Goal: Task Accomplishment & Management: Complete application form

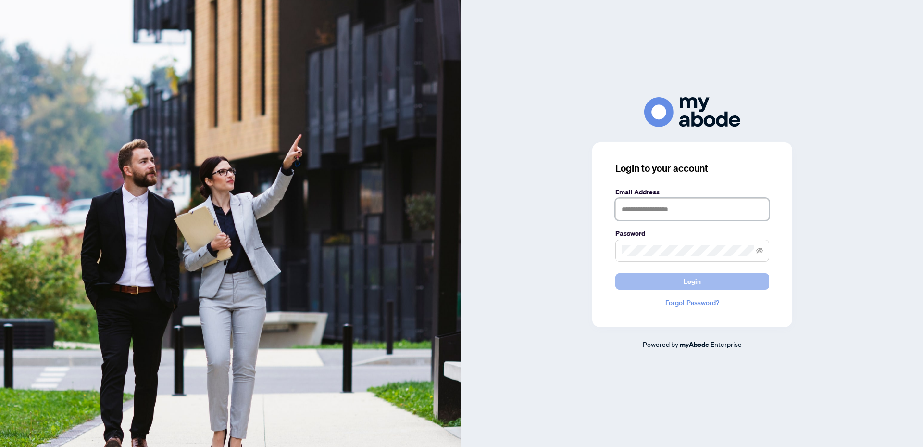
type input "**********"
click at [655, 277] on button "Login" at bounding box center [692, 281] width 154 height 16
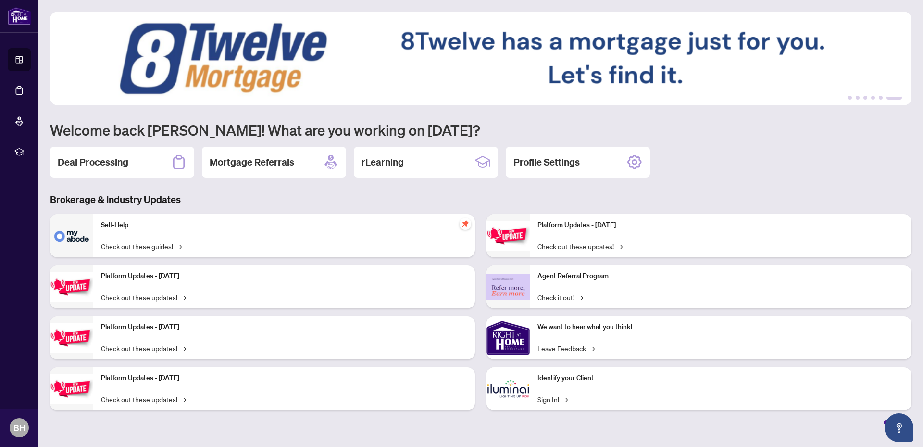
click at [163, 150] on div "Deal Processing" at bounding box center [122, 162] width 144 height 31
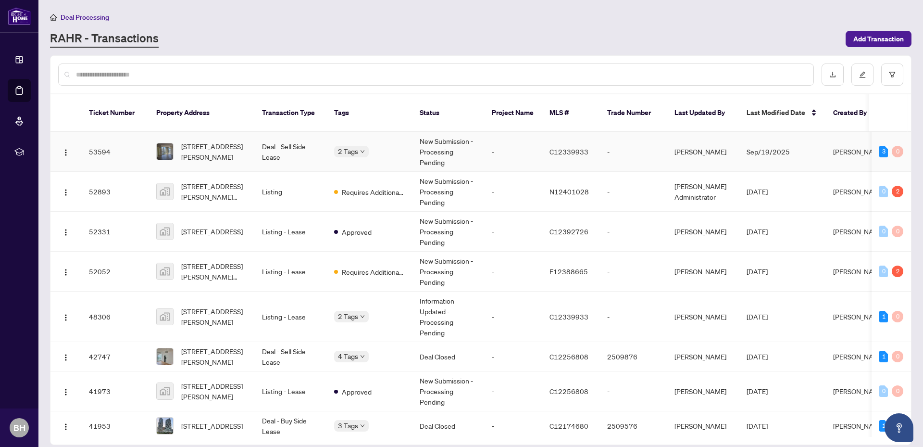
click at [521, 144] on td "-" at bounding box center [513, 152] width 58 height 40
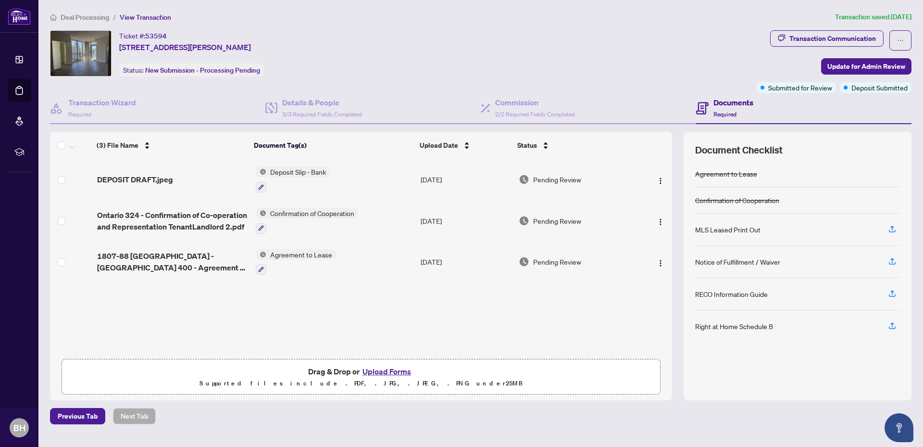
click at [678, 180] on div "(3) File Name Document Tag(s) Upload Date Status DEPOSIT DRAFT.jpeg Deposit Sli…" at bounding box center [481, 266] width 862 height 268
click at [391, 371] on button "Upload Forms" at bounding box center [387, 371] width 54 height 13
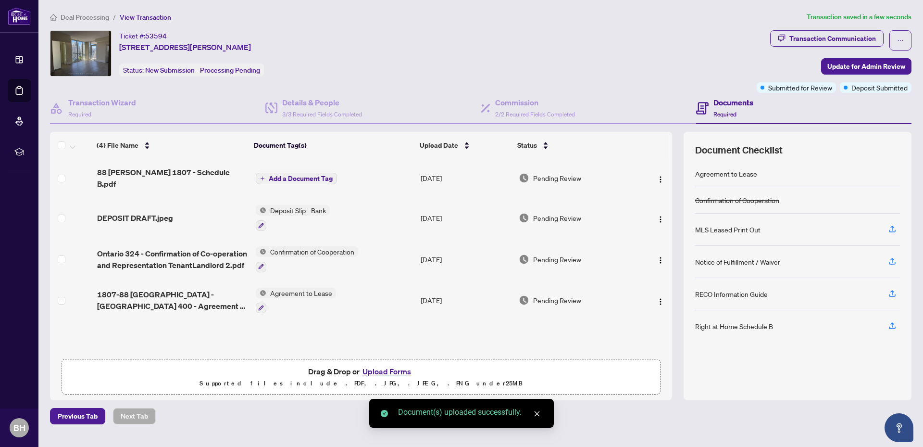
click at [288, 176] on span "Add a Document Tag" at bounding box center [301, 178] width 64 height 7
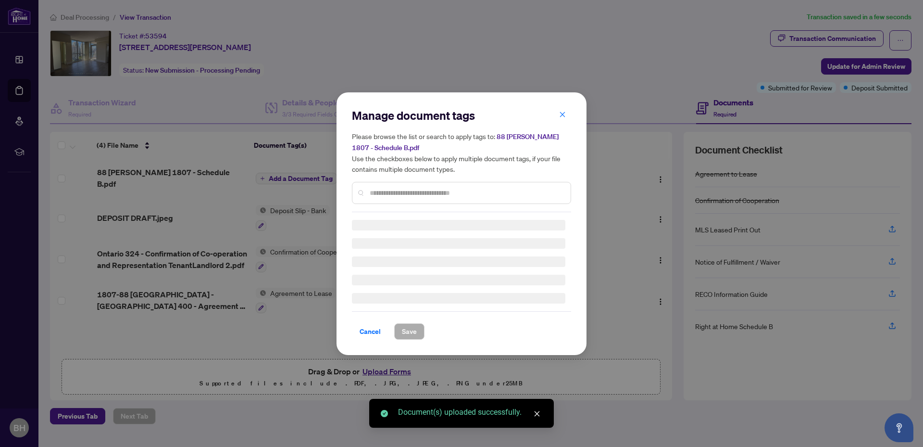
click at [435, 195] on input "text" at bounding box center [466, 193] width 193 height 11
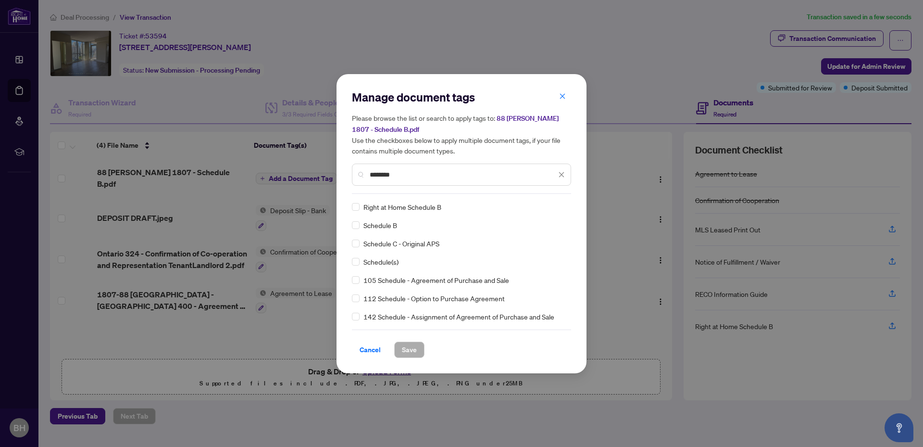
type input "********"
click at [408, 351] on span "Save" at bounding box center [409, 349] width 15 height 15
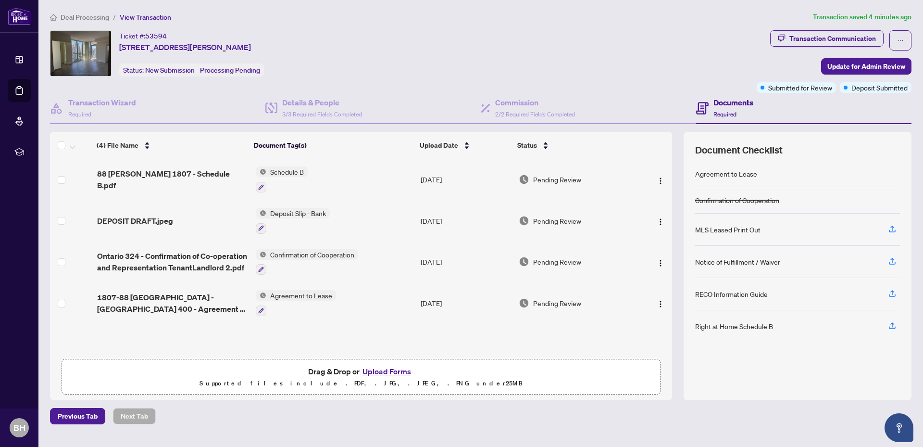
click at [376, 379] on p "Supported files include .PDF, .JPG, .JPEG, .PNG under 25 MB" at bounding box center [361, 383] width 587 height 12
click at [375, 369] on button "Upload Forms" at bounding box center [387, 371] width 54 height 13
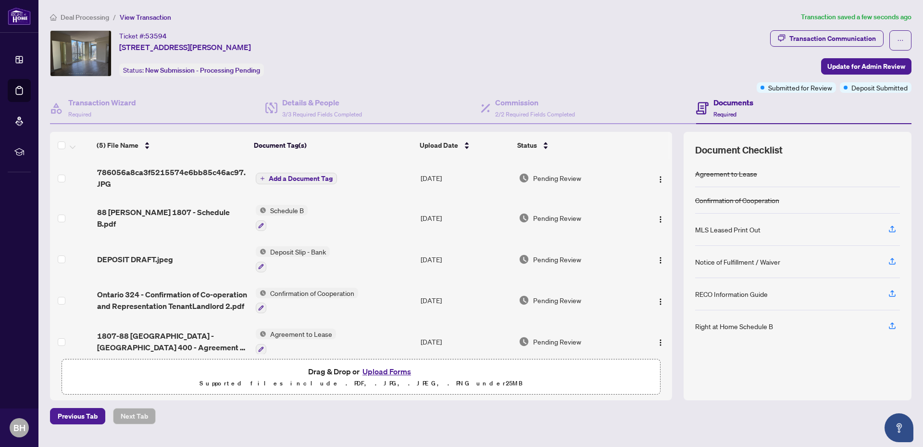
click at [317, 175] on span "Add a Document Tag" at bounding box center [301, 178] width 64 height 7
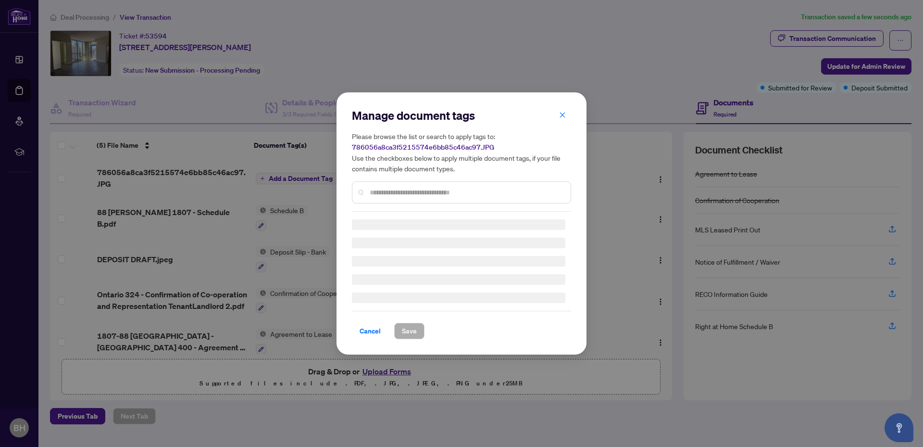
click at [411, 188] on input "text" at bounding box center [466, 192] width 193 height 11
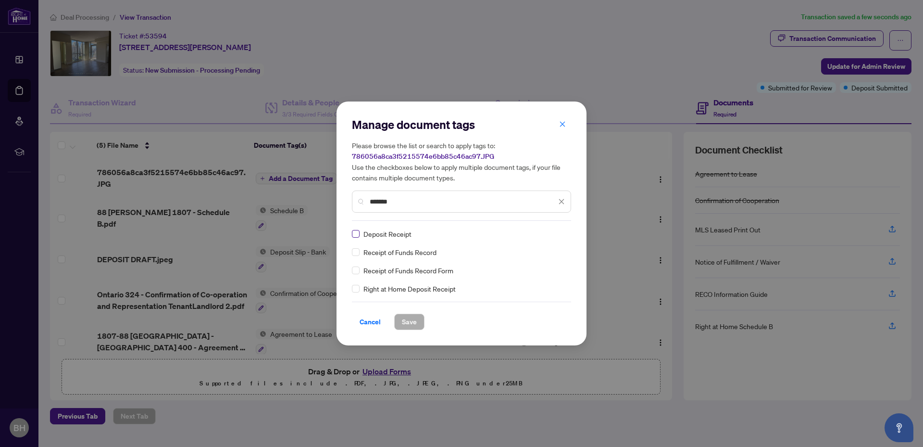
type input "*******"
click at [361, 234] on div "Deposit Receipt" at bounding box center [458, 233] width 213 height 11
click at [408, 327] on span "Save" at bounding box center [409, 321] width 15 height 15
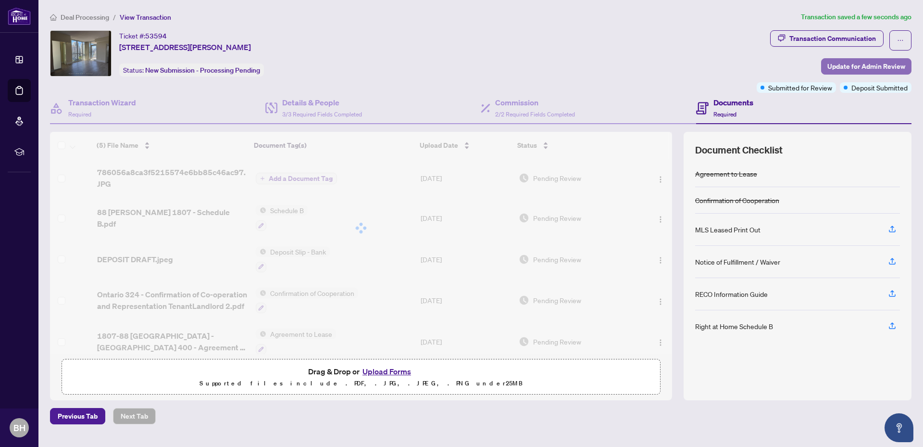
click at [893, 63] on span "Update for Admin Review" at bounding box center [866, 66] width 78 height 15
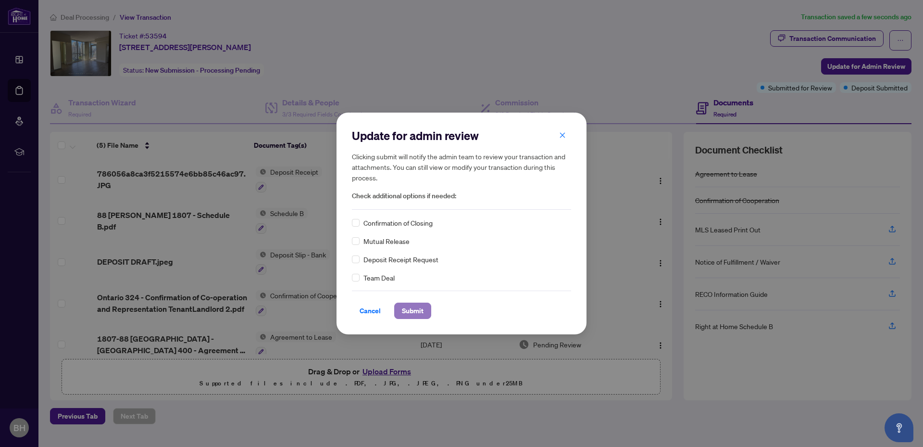
click at [411, 304] on span "Submit" at bounding box center [413, 310] width 22 height 15
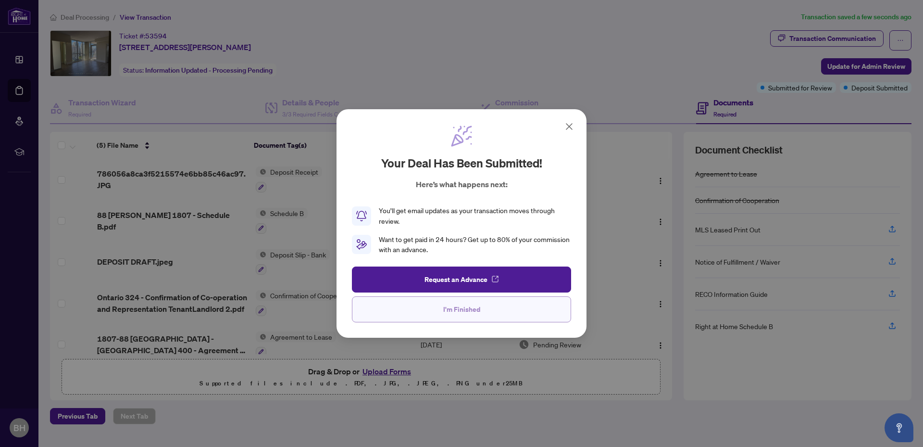
click at [430, 307] on button "I'm Finished" at bounding box center [461, 309] width 219 height 26
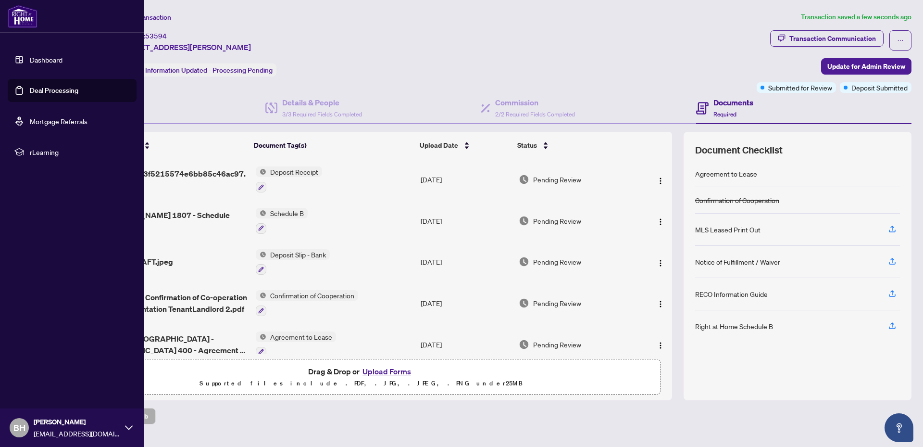
click at [46, 63] on link "Dashboard" at bounding box center [46, 59] width 33 height 9
